Goal: Communication & Community: Answer question/provide support

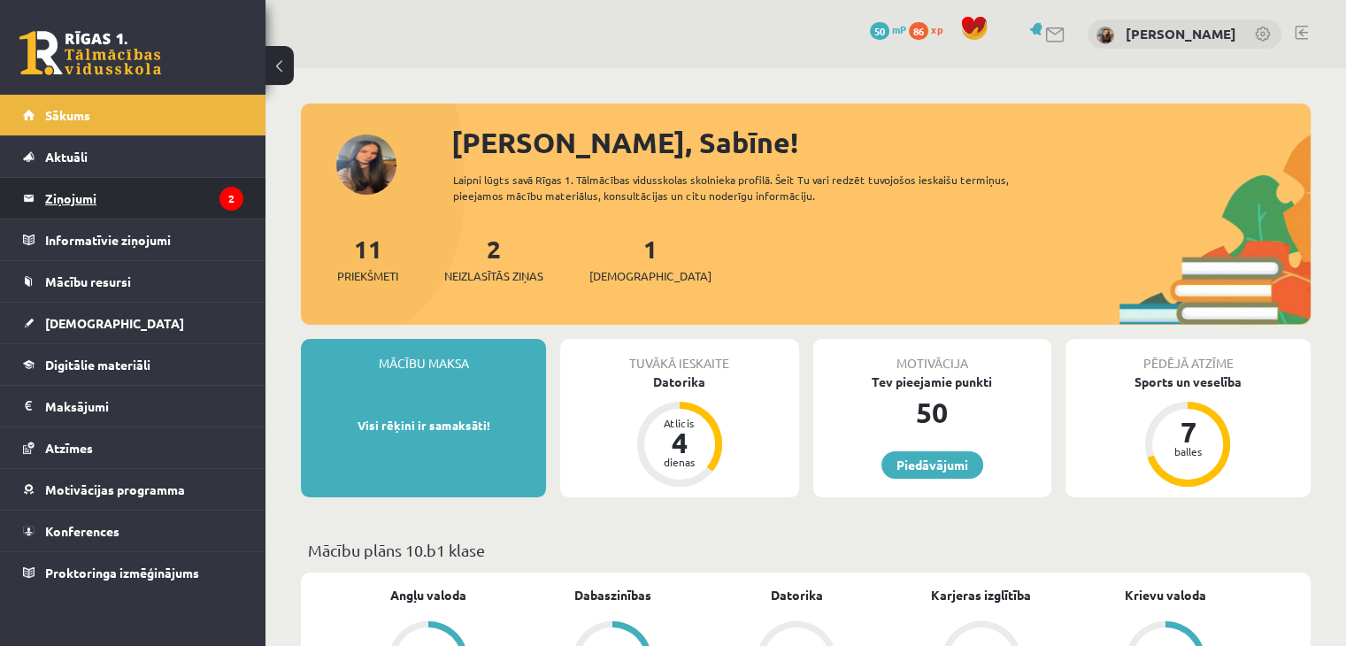
click at [167, 216] on legend "Ziņojumi 2" at bounding box center [144, 198] width 198 height 41
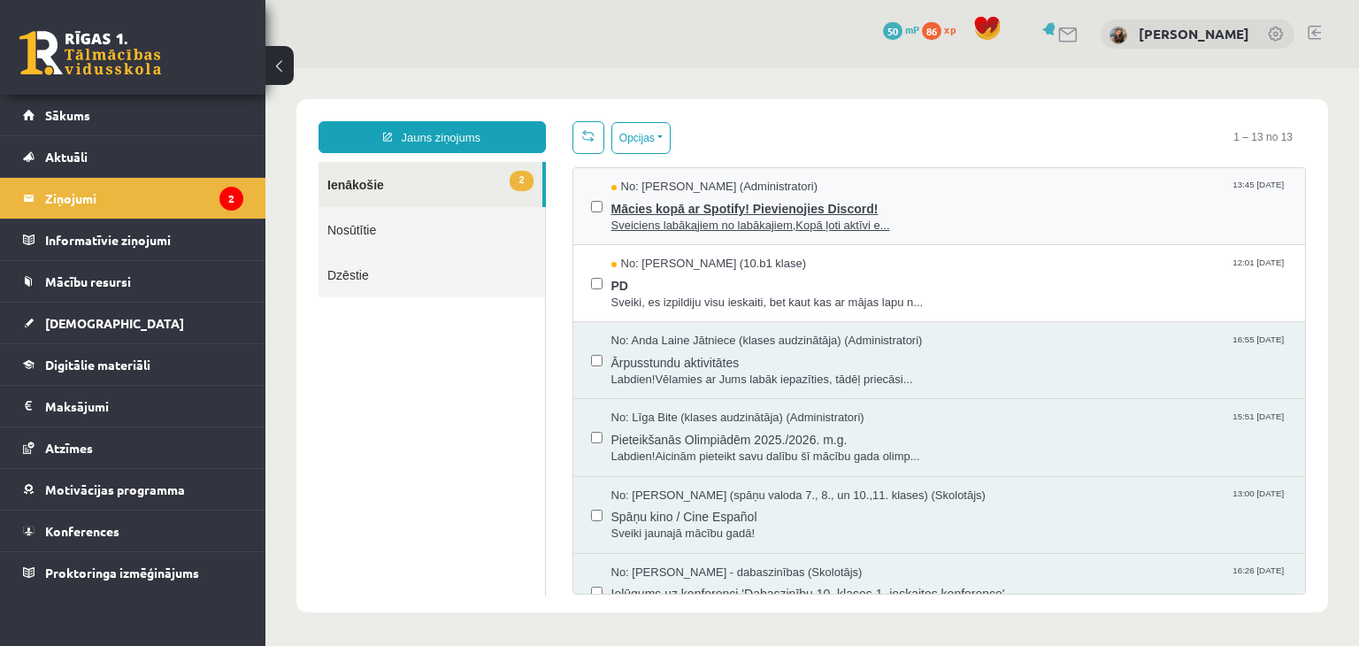
click at [922, 218] on span "Sveiciens labākajiem no labākajiem,Kopā ļoti aktīvi e..." at bounding box center [949, 226] width 677 height 17
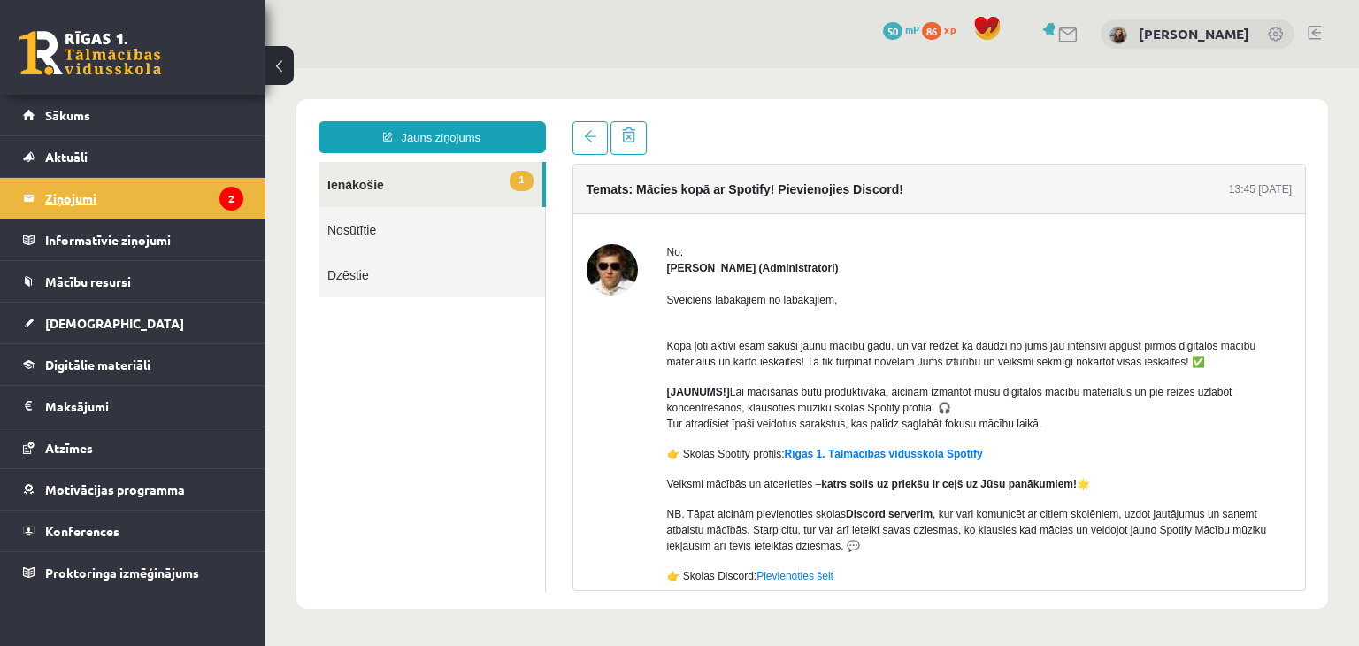
click at [92, 189] on legend "Ziņojumi 2" at bounding box center [144, 198] width 198 height 41
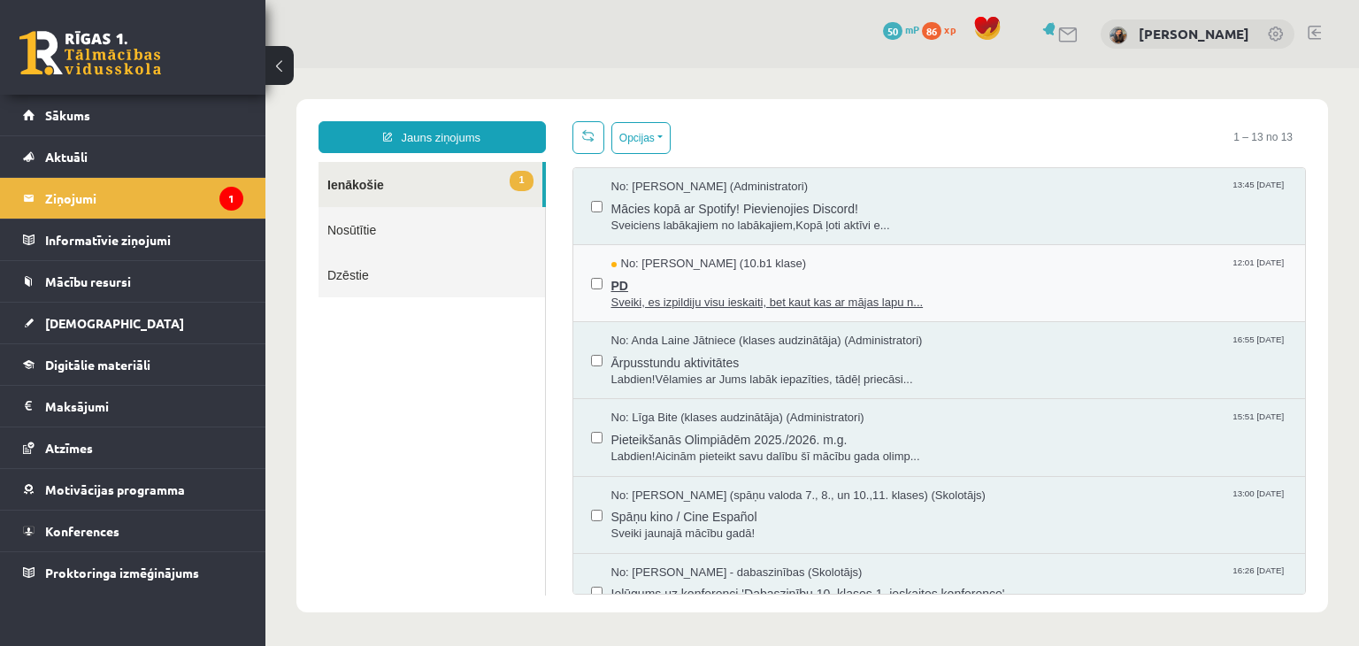
click at [780, 277] on span "PD" at bounding box center [949, 284] width 677 height 22
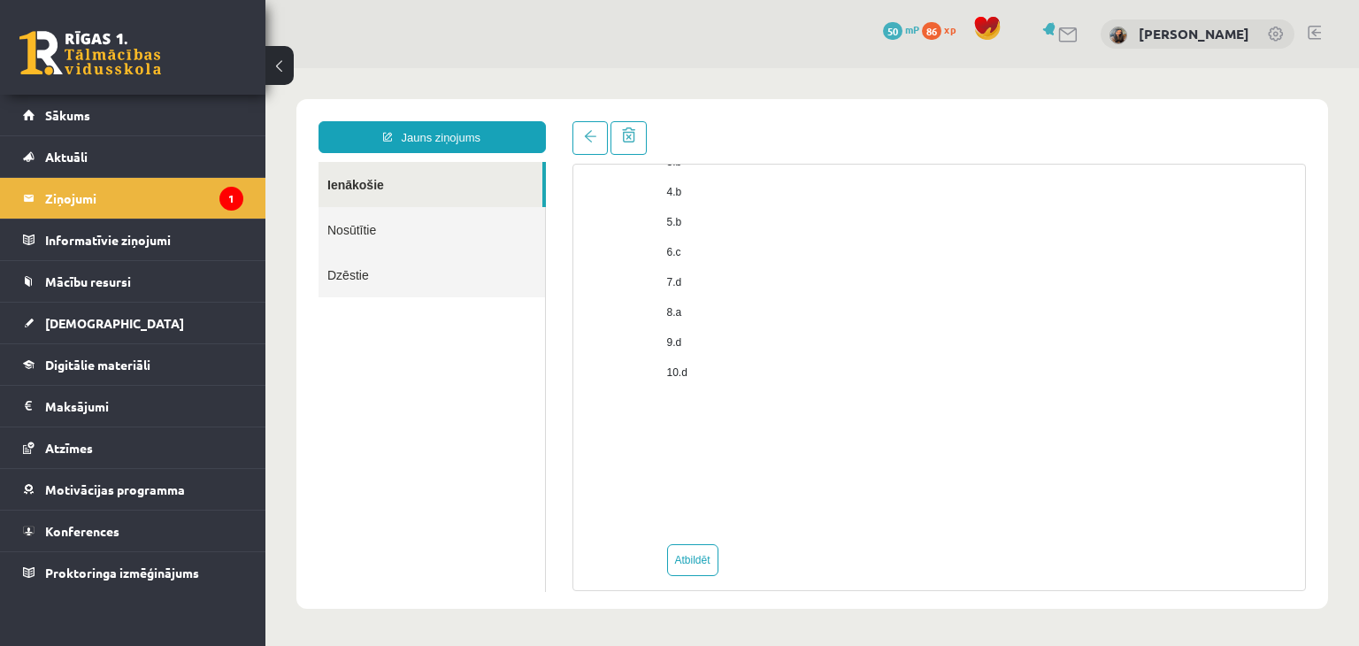
scroll to position [1282, 0]
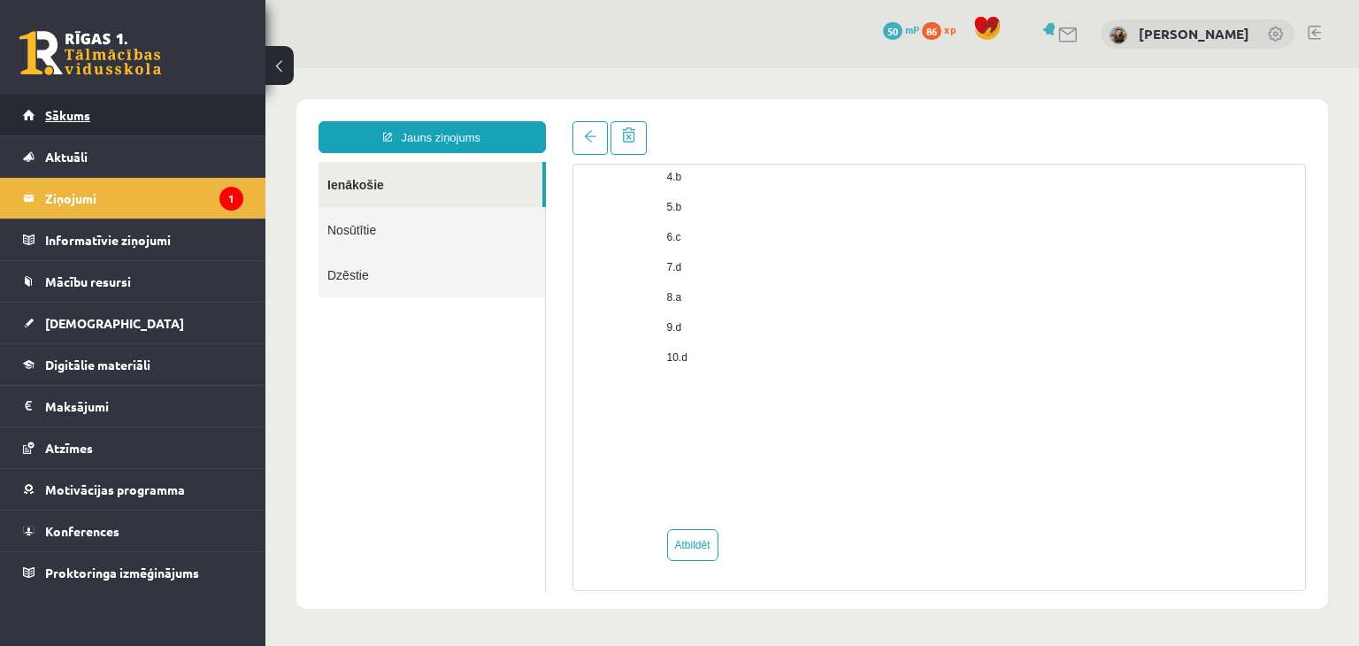
click at [76, 119] on span "Sākums" at bounding box center [67, 115] width 45 height 16
